Goal: Navigation & Orientation: Go to known website

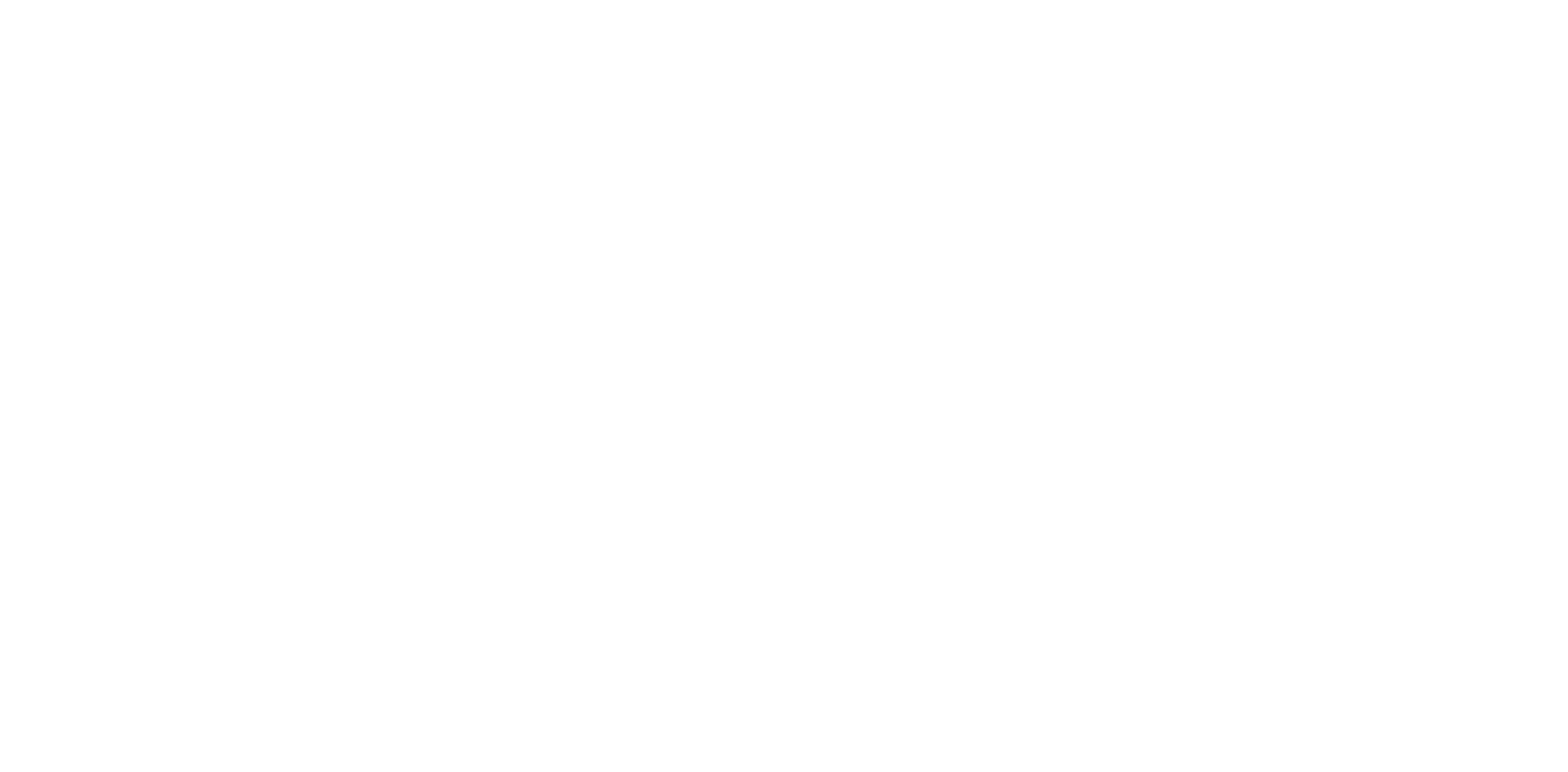
drag, startPoint x: 946, startPoint y: 105, endPoint x: 919, endPoint y: 106, distance: 27.0
click at [946, 0] on html at bounding box center [784, 0] width 1568 height 0
